Goal: Information Seeking & Learning: Check status

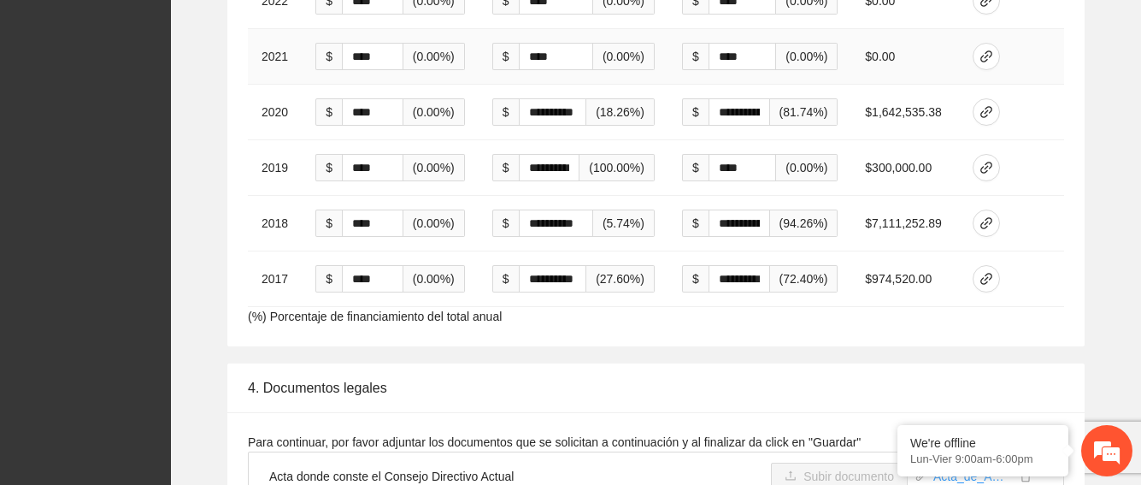
scroll to position [4703, 0]
click at [980, 264] on button "button" at bounding box center [986, 277] width 27 height 27
click at [1085, 232] on div "**********" at bounding box center [656, 35] width 943 height 619
click at [993, 215] on icon "link" at bounding box center [986, 222] width 14 height 14
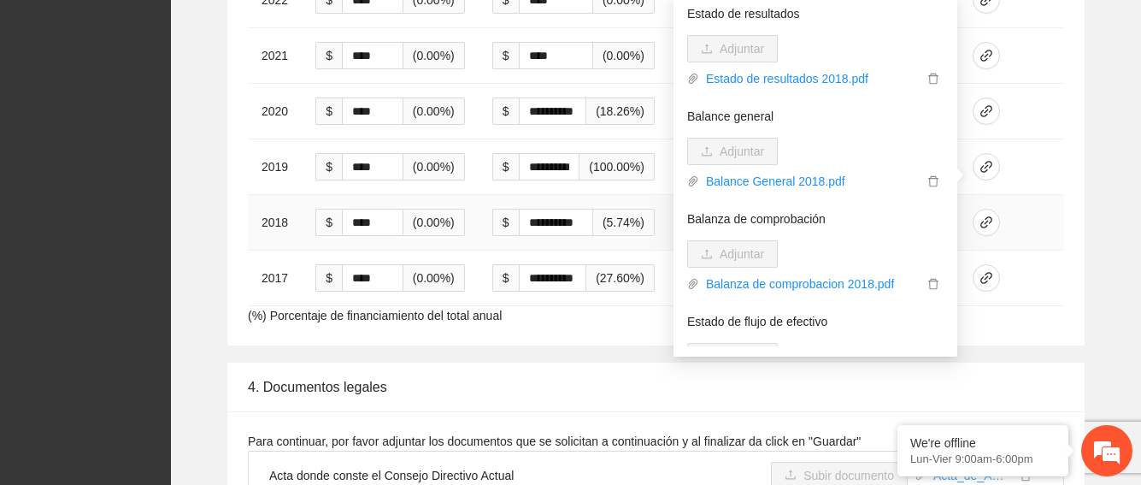
click at [1055, 195] on td at bounding box center [1011, 223] width 105 height 56
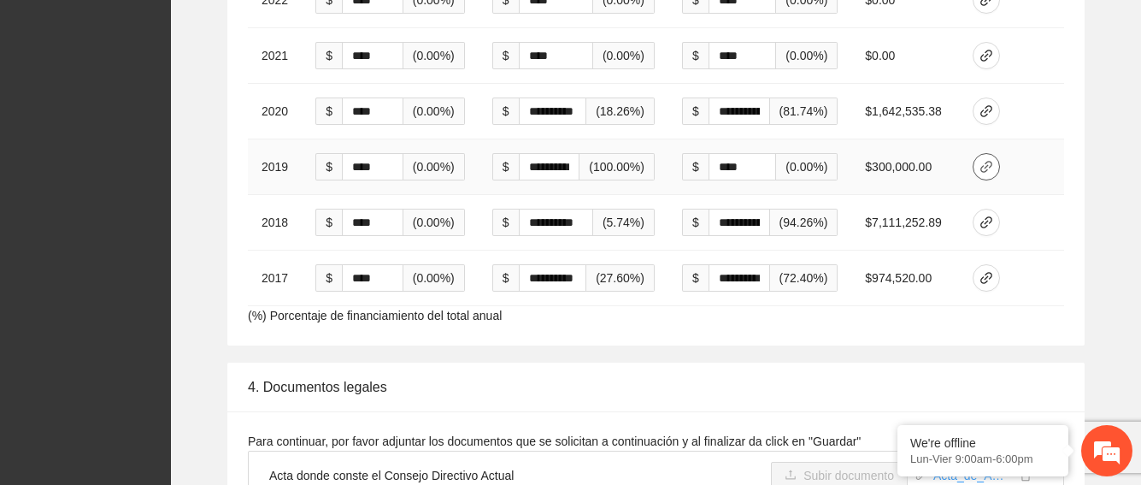
click at [984, 160] on icon "link" at bounding box center [986, 167] width 14 height 14
click at [1057, 139] on td at bounding box center [1011, 167] width 105 height 56
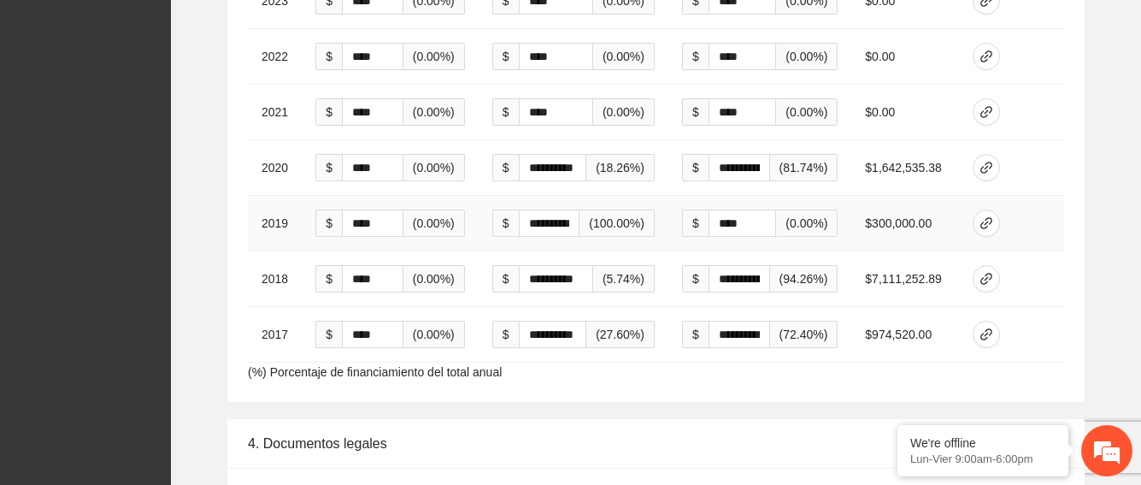
scroll to position [4617, 0]
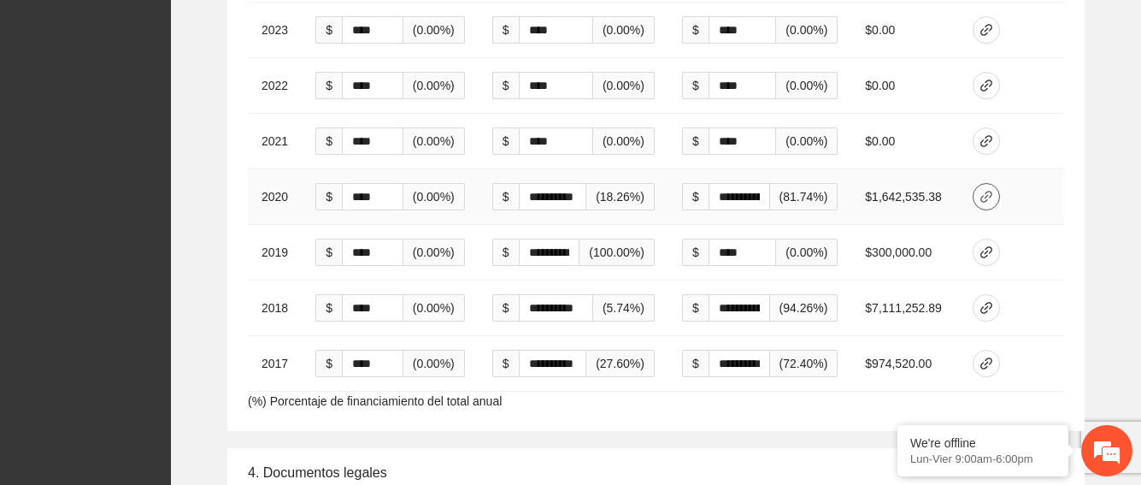
click at [991, 190] on icon "link" at bounding box center [986, 197] width 14 height 14
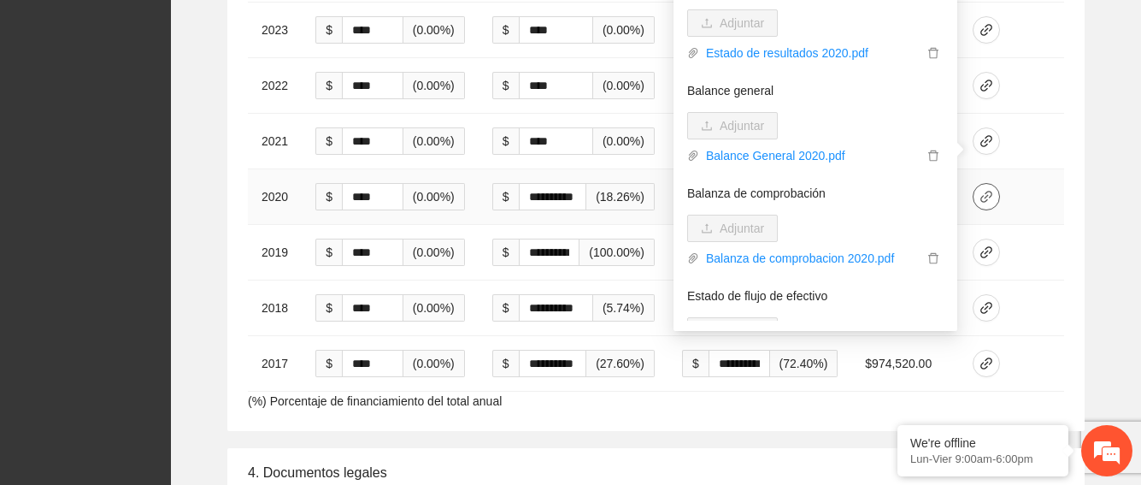
click at [991, 190] on icon "link" at bounding box center [986, 197] width 14 height 14
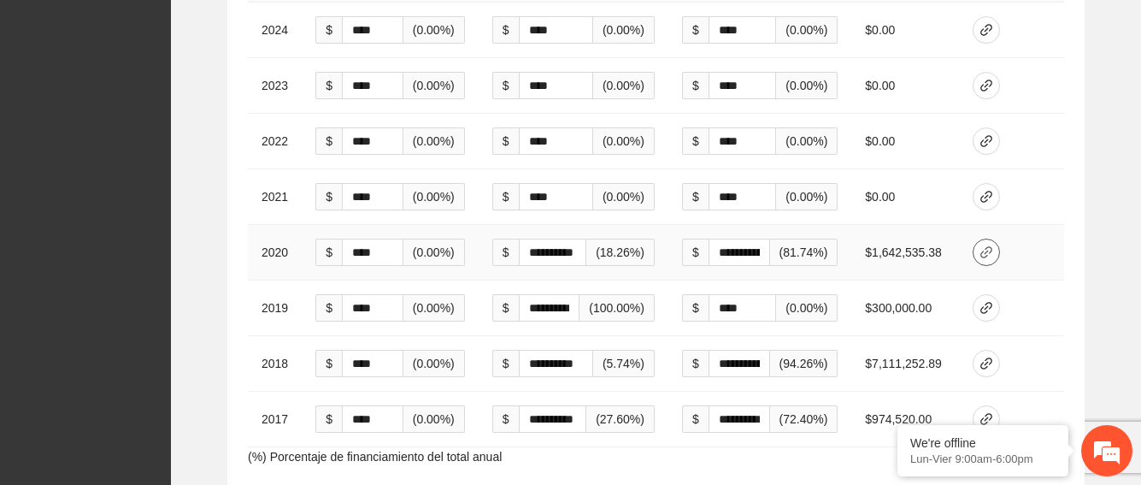
scroll to position [4532, 0]
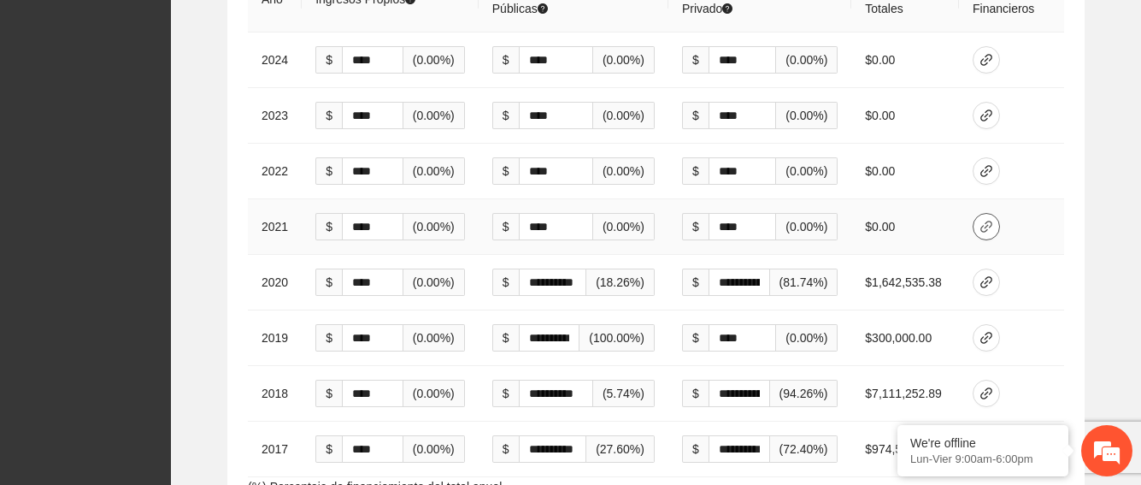
click at [992, 220] on icon "link" at bounding box center [986, 226] width 12 height 12
click at [1064, 156] on div "**********" at bounding box center [655, 231] width 857 height 570
click at [993, 164] on icon "link" at bounding box center [986, 171] width 14 height 14
click at [1103, 158] on div "**********" at bounding box center [656, 206] width 943 height 619
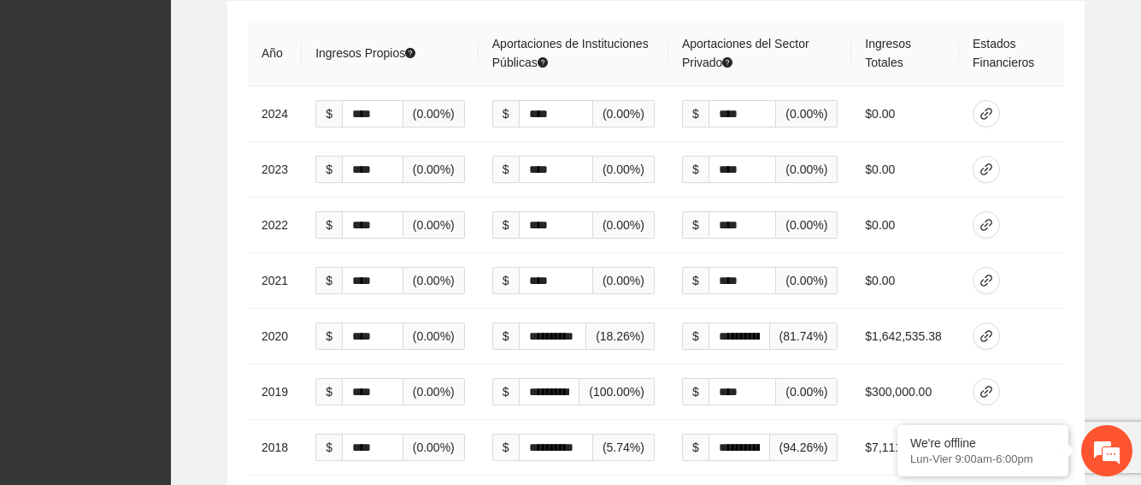
scroll to position [4361, 0]
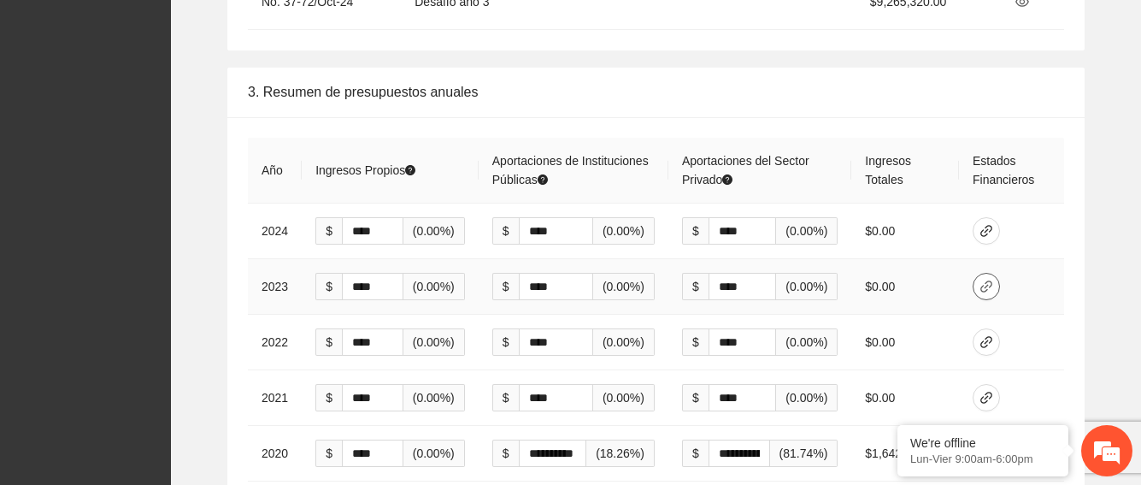
click at [992, 280] on icon "link" at bounding box center [986, 286] width 12 height 12
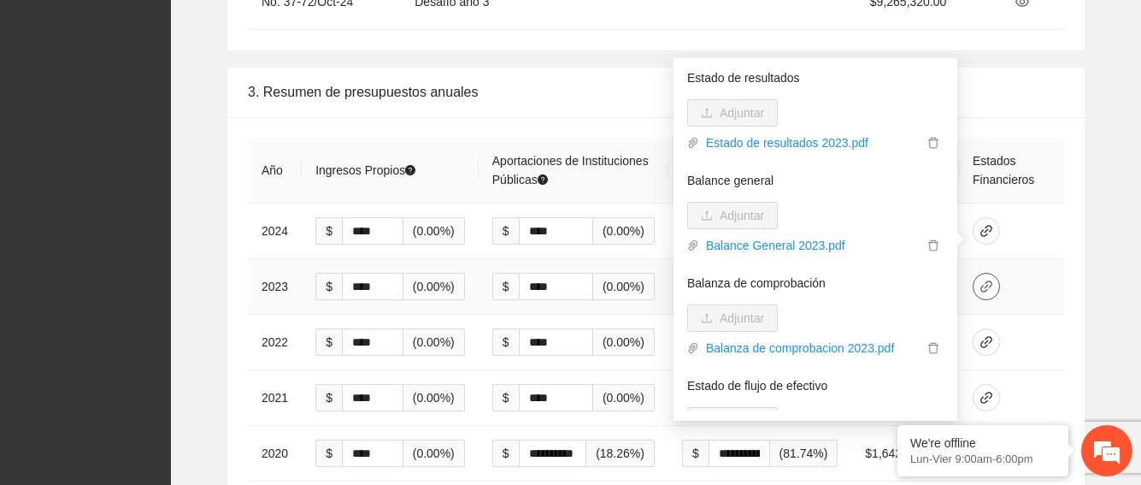
click at [992, 280] on icon "link" at bounding box center [986, 286] width 12 height 12
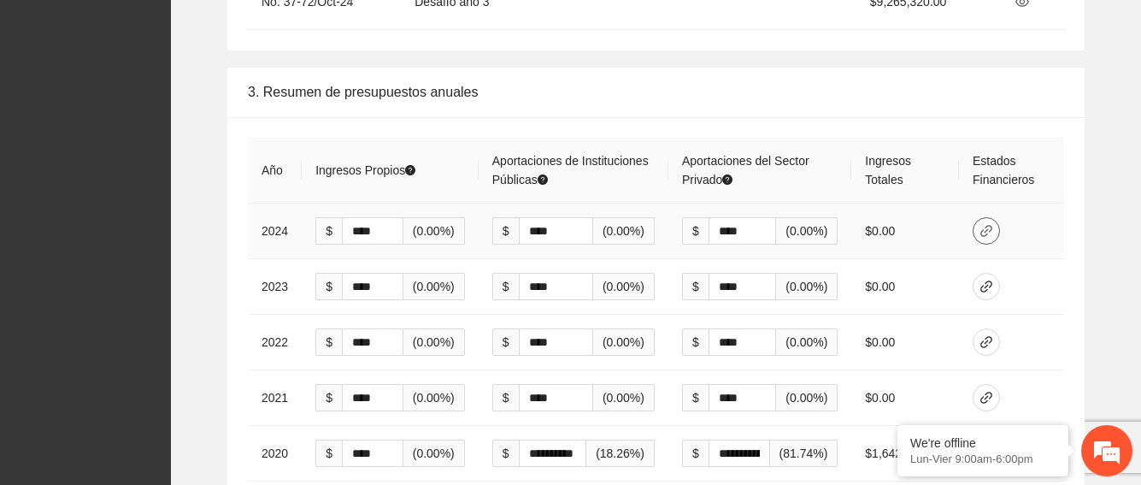
click at [983, 217] on button "button" at bounding box center [986, 230] width 27 height 27
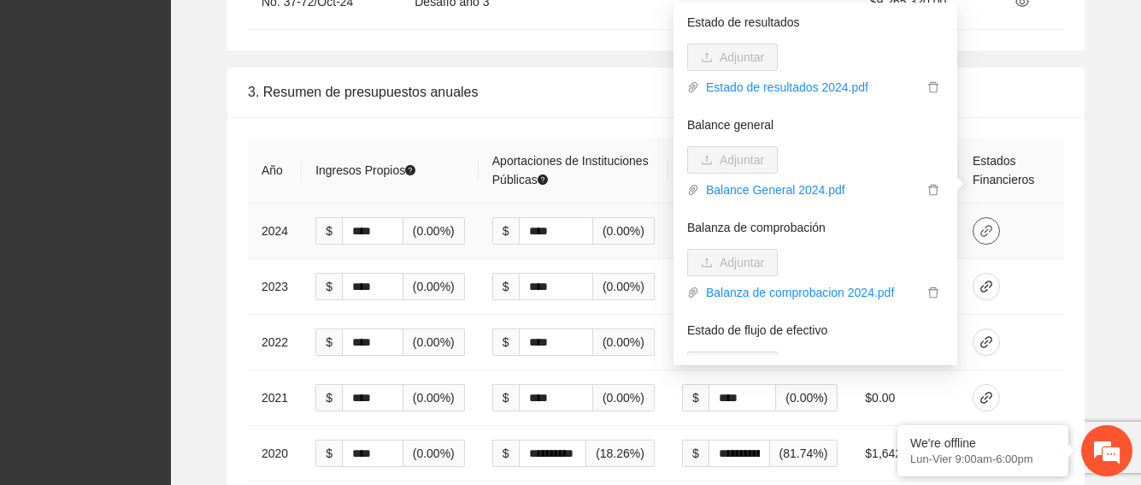
click at [983, 217] on button "button" at bounding box center [986, 230] width 27 height 27
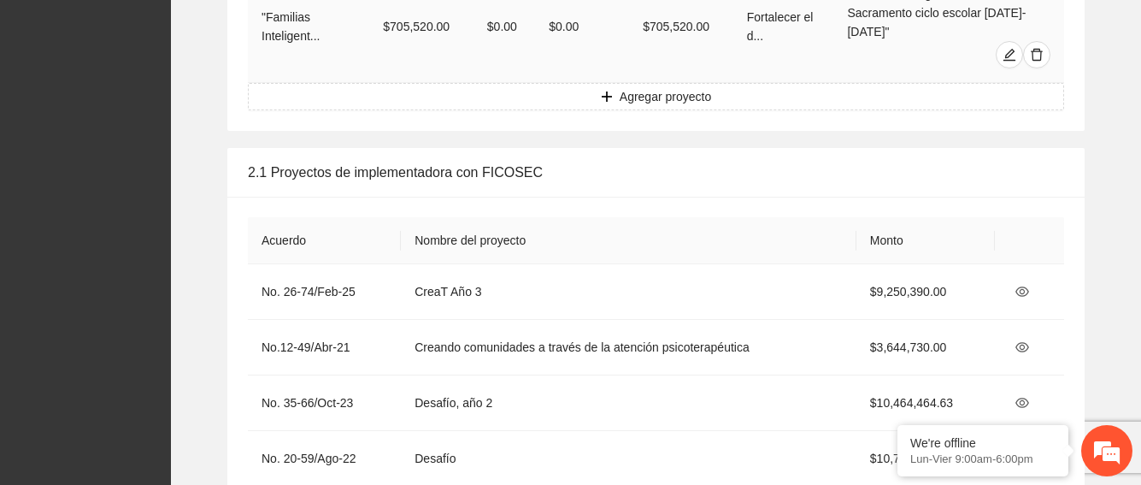
scroll to position [3848, 0]
